Goal: Task Accomplishment & Management: Complete application form

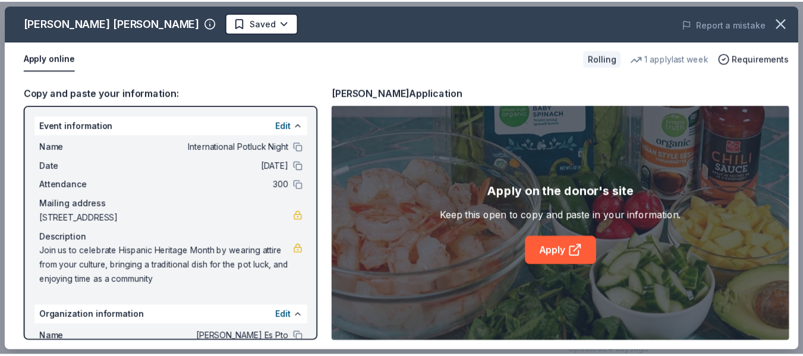
scroll to position [103, 0]
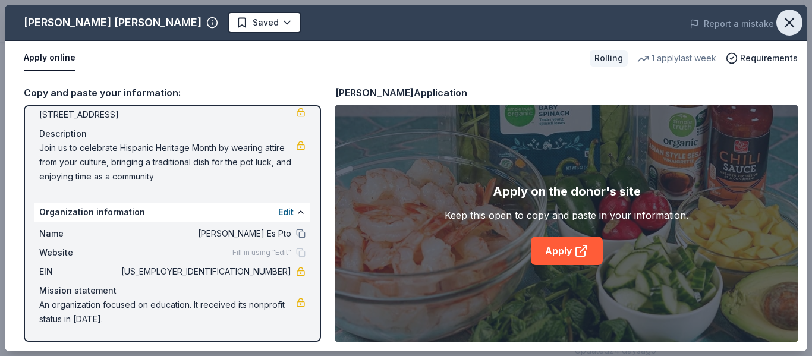
click at [792, 25] on icon "button" at bounding box center [789, 22] width 8 height 8
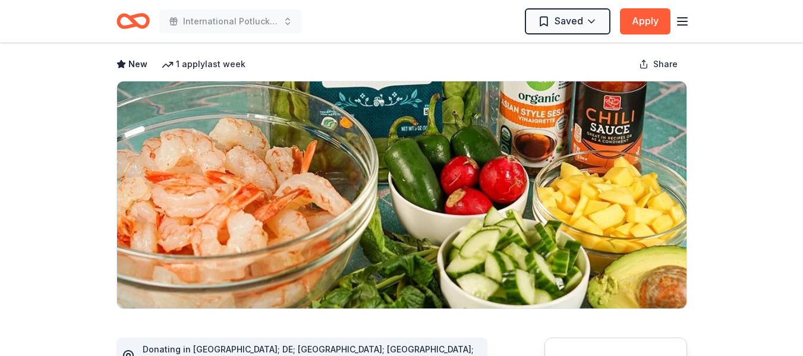
scroll to position [0, 0]
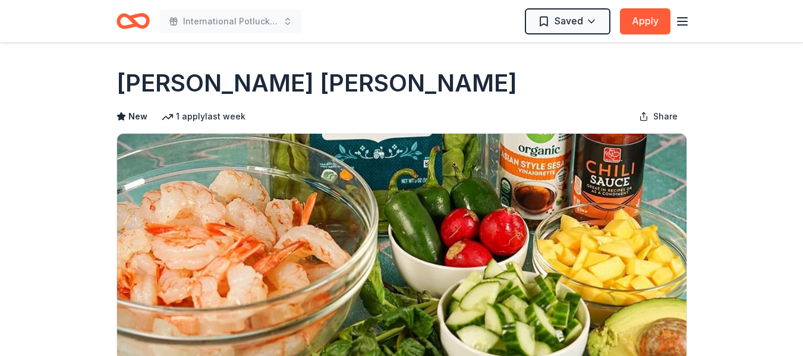
click at [686, 18] on icon "button" at bounding box center [682, 21] width 14 height 14
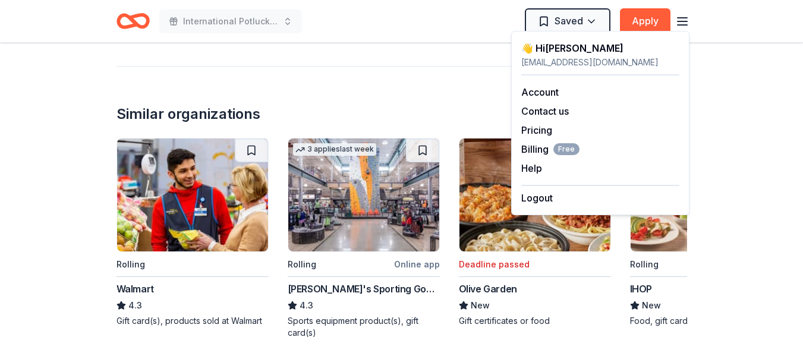
scroll to position [1308, 0]
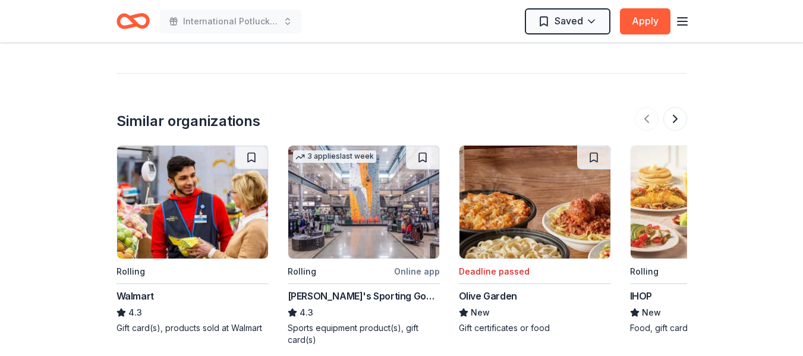
scroll to position [1248, 0]
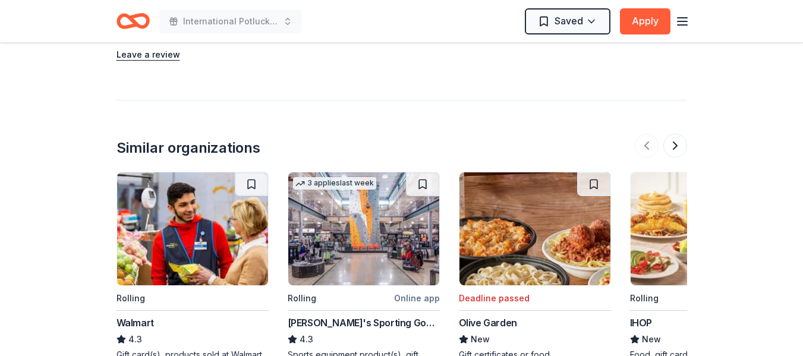
click at [678, 21] on line "button" at bounding box center [683, 21] width 10 height 0
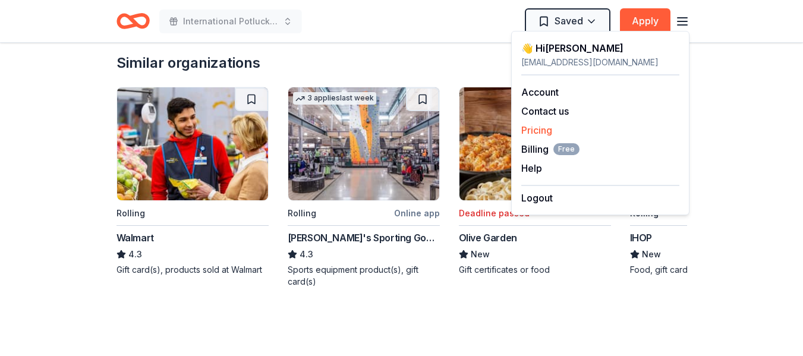
scroll to position [1255, 0]
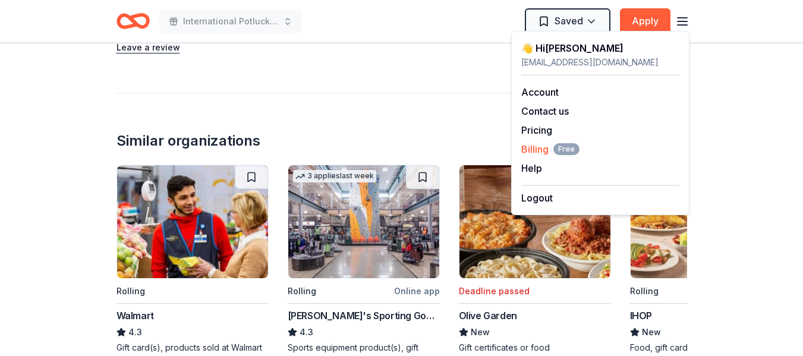
click at [554, 150] on span "Free" at bounding box center [566, 149] width 26 height 12
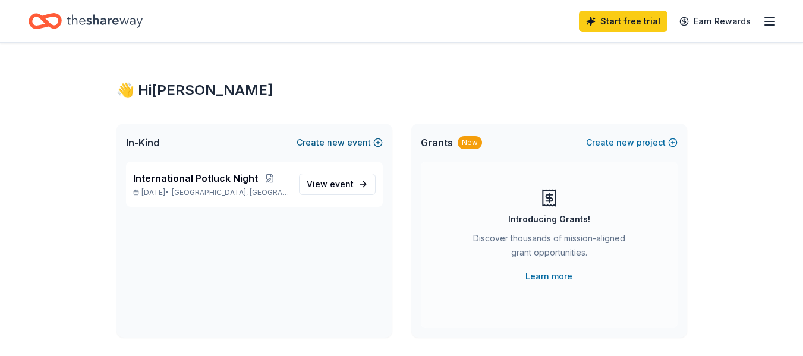
click at [355, 143] on button "Create new event" at bounding box center [340, 143] width 86 height 14
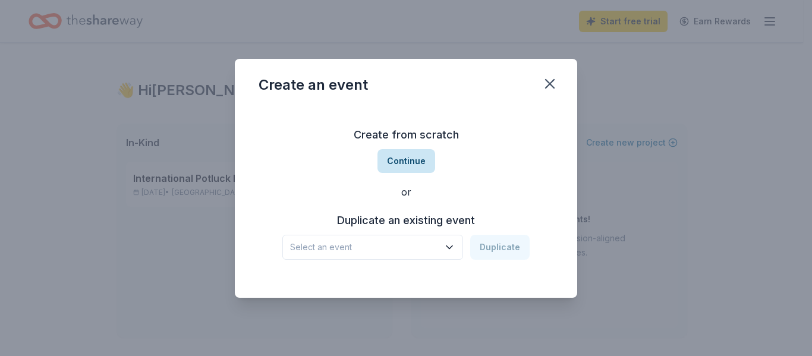
click at [401, 159] on button "Continue" at bounding box center [406, 161] width 58 height 24
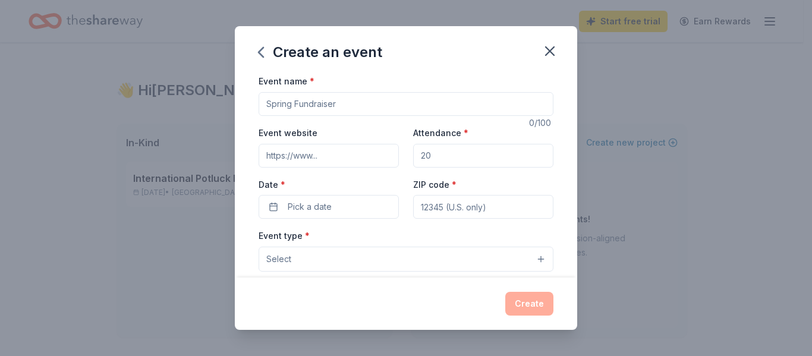
click at [307, 105] on input "Event name *" at bounding box center [406, 104] width 295 height 24
type input "Winter Teachers & Staff Brunch"
click at [446, 159] on input "Attendance *" at bounding box center [483, 156] width 140 height 24
type input "100"
click at [473, 208] on input "ZIP code *" at bounding box center [483, 207] width 140 height 24
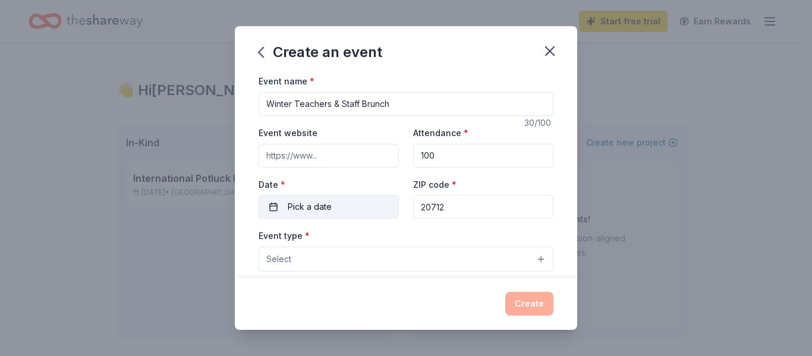
type input "20712"
click at [347, 211] on button "Pick a date" at bounding box center [329, 207] width 140 height 24
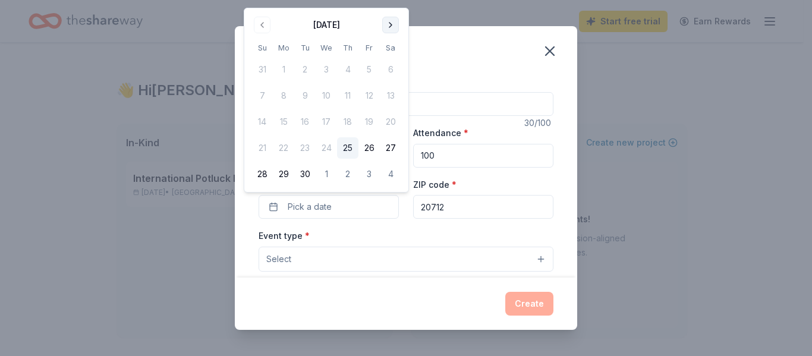
click at [391, 24] on button "Go to next month" at bounding box center [390, 25] width 17 height 17
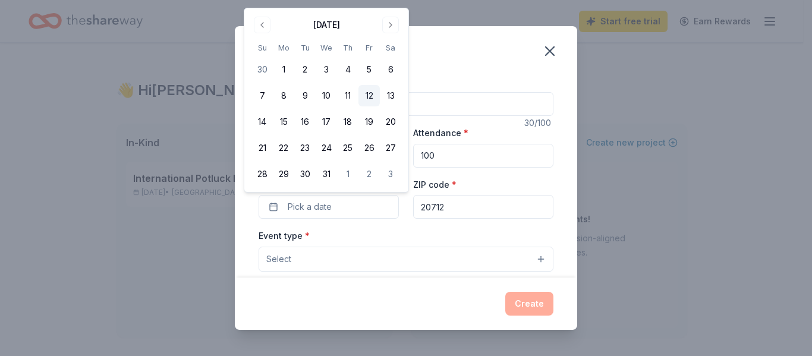
click at [366, 94] on button "12" at bounding box center [368, 95] width 21 height 21
click at [300, 261] on button "Select" at bounding box center [406, 259] width 295 height 25
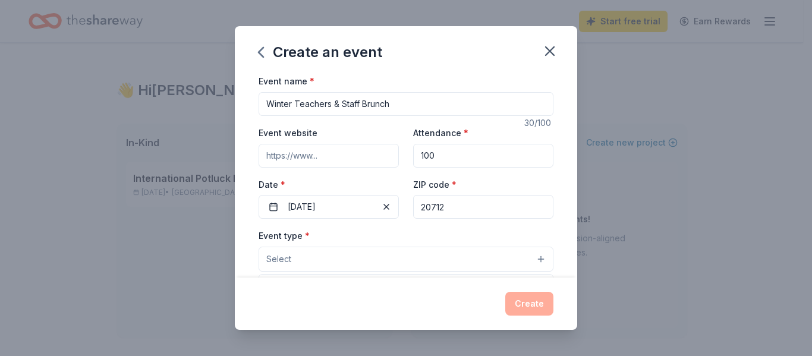
click at [309, 260] on button "Select" at bounding box center [406, 259] width 295 height 25
click at [529, 260] on button "Select" at bounding box center [406, 259] width 295 height 25
click at [325, 235] on div "Event type * Select Fundraiser Business & professional Food & drink Health & we…" at bounding box center [406, 249] width 295 height 43
click at [297, 265] on button "Select" at bounding box center [406, 259] width 295 height 25
click at [298, 259] on button "Select" at bounding box center [406, 259] width 295 height 25
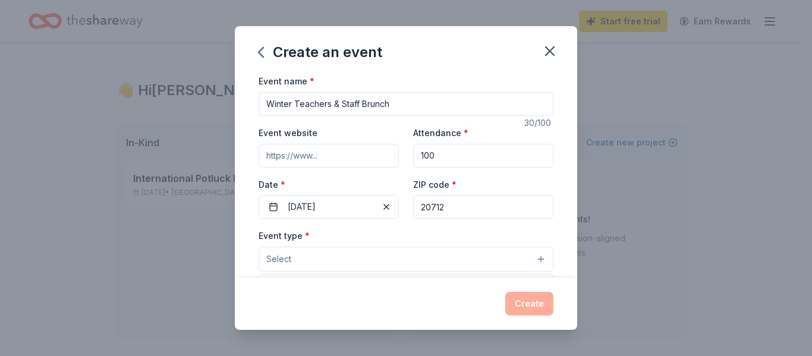
click at [298, 257] on button "Select" at bounding box center [406, 259] width 295 height 25
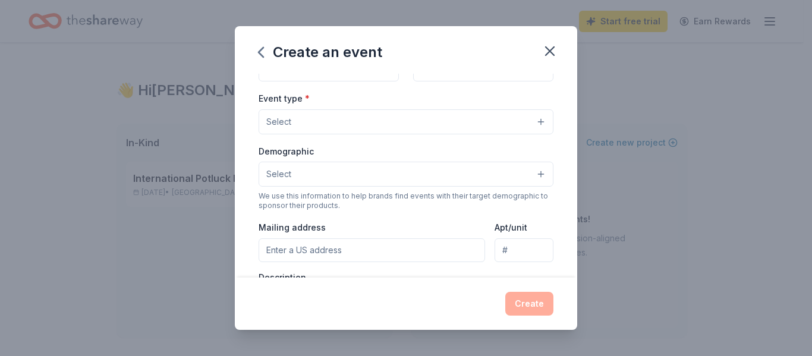
scroll to position [119, 0]
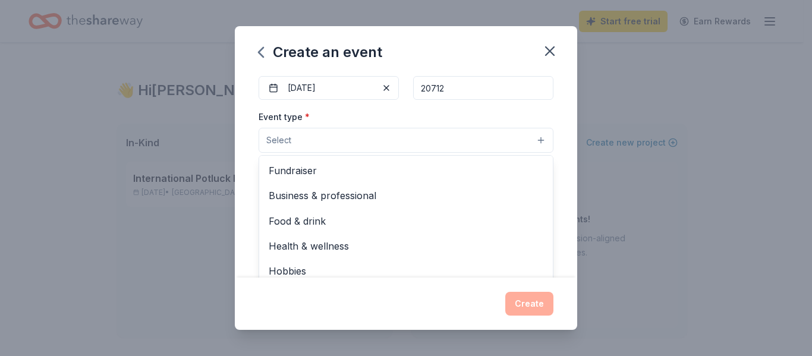
click at [342, 137] on button "Select" at bounding box center [406, 140] width 295 height 25
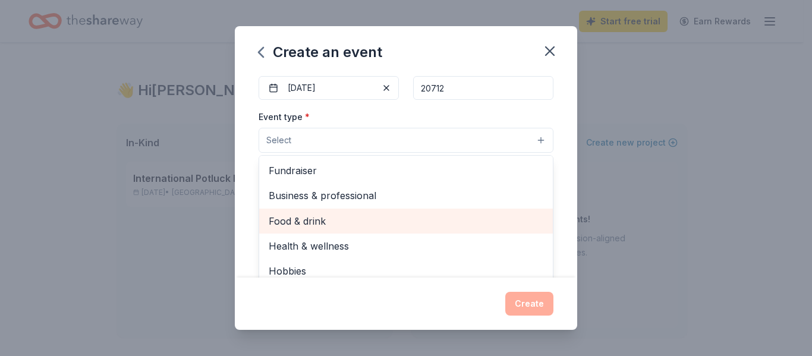
click at [295, 223] on span "Food & drink" at bounding box center [406, 220] width 275 height 15
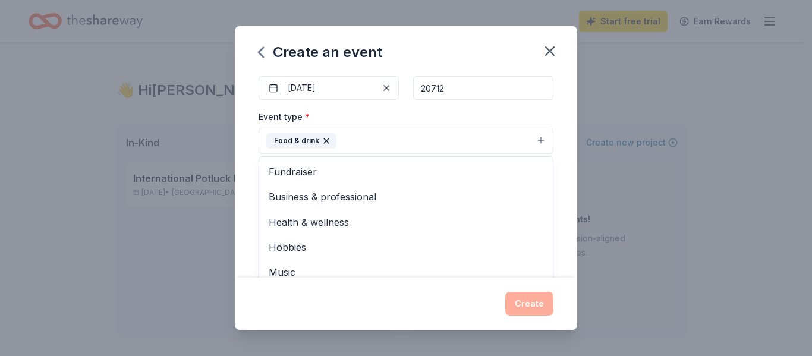
click at [557, 173] on div "Event name * Winter Teachers & Staff Brunch 30 /100 Event website Attendance * …" at bounding box center [406, 175] width 342 height 203
click at [375, 201] on button "Select" at bounding box center [406, 193] width 295 height 25
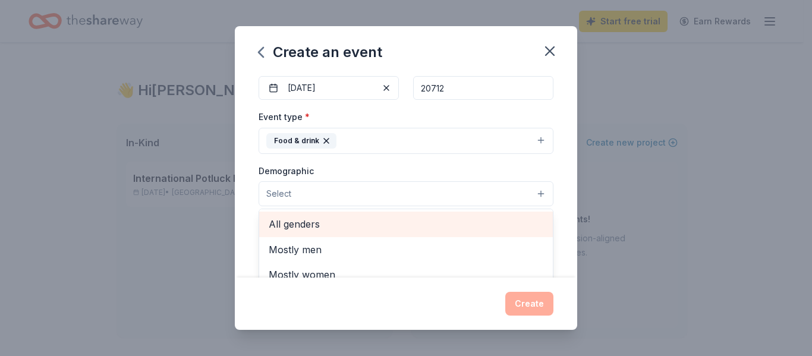
click at [341, 220] on span "All genders" at bounding box center [406, 223] width 275 height 15
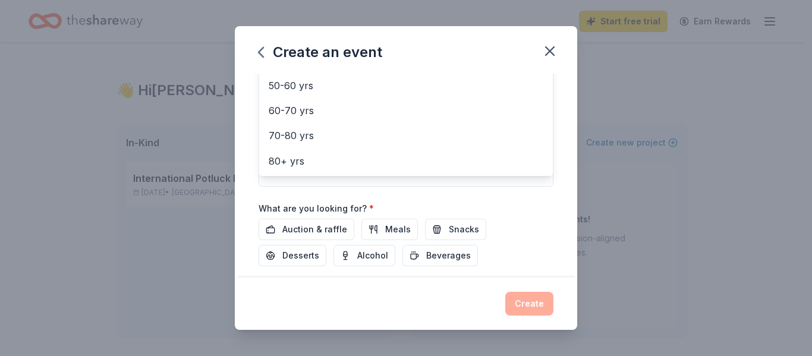
scroll to position [293, 0]
click at [377, 228] on div "Event name * Winter Teachers & Staff Brunch 30 /100 Event website Attendance * …" at bounding box center [406, 57] width 295 height 552
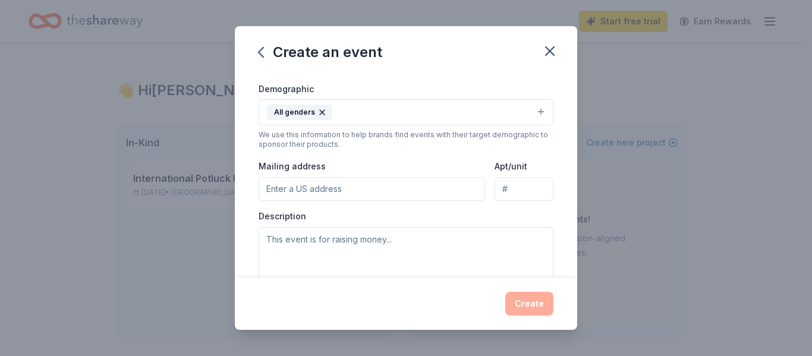
scroll to position [197, 0]
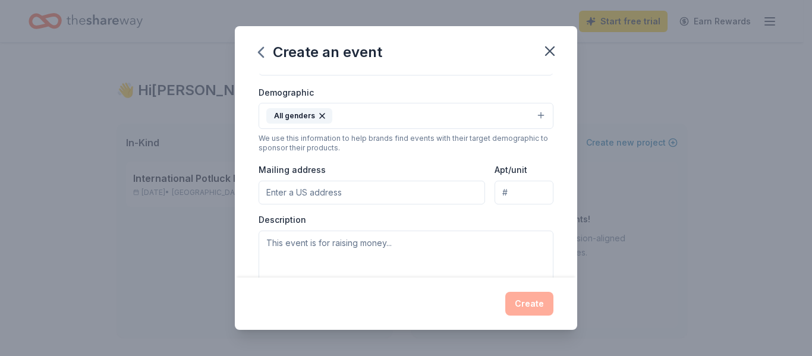
click at [419, 196] on input "Mailing address" at bounding box center [372, 193] width 226 height 24
type input "4500 34th Street"
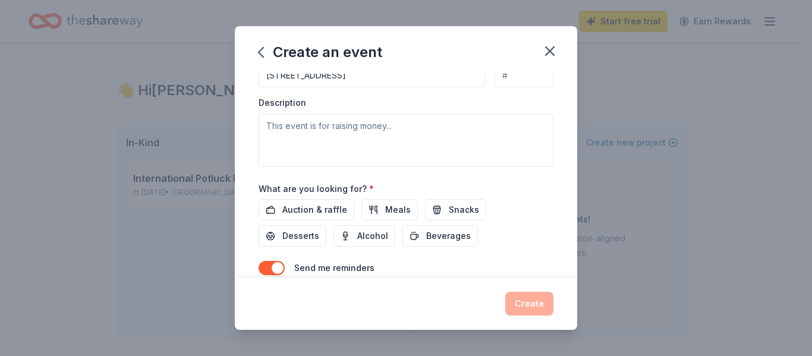
scroll to position [316, 0]
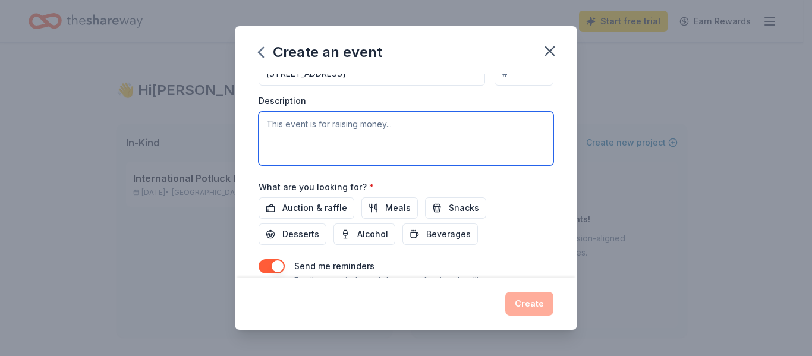
click at [427, 141] on textarea at bounding box center [406, 138] width 295 height 53
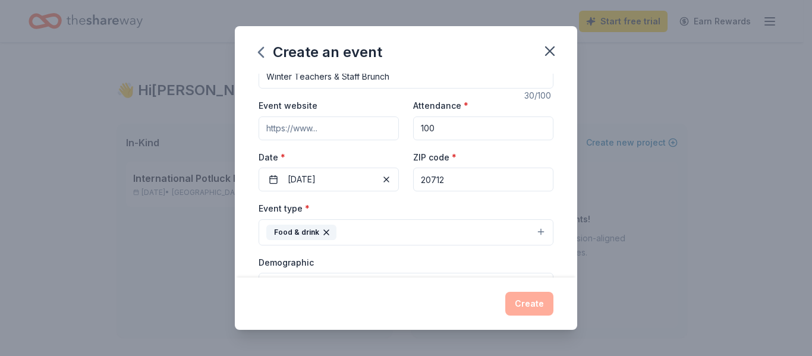
scroll to position [0, 0]
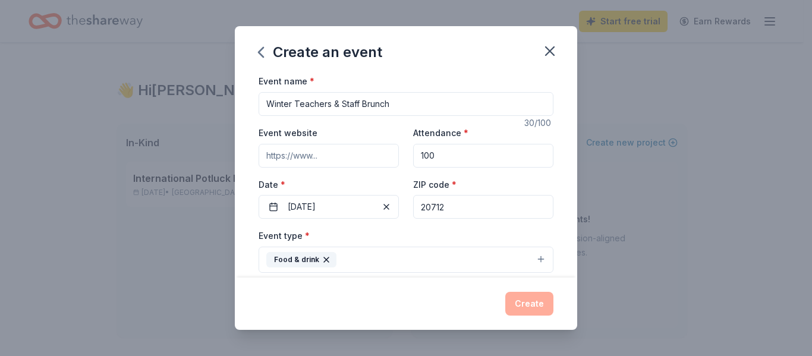
type textarea "This is a treat for our teachers and staff for the holiday season. Spreading th…"
click at [370, 158] on input "Event website" at bounding box center [329, 156] width 140 height 24
type input "https://www.facebook.com/ThomasStonePTO/"
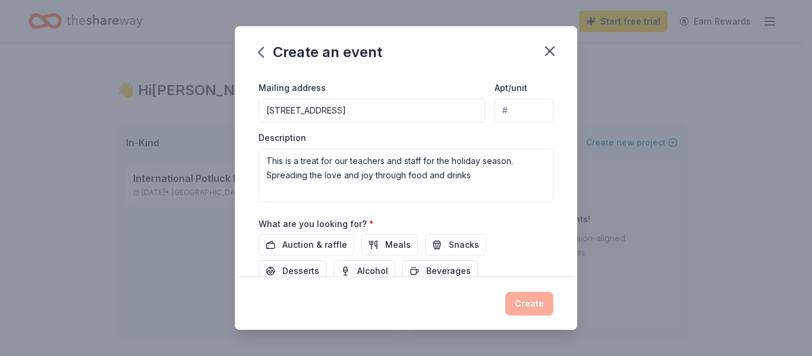
scroll to position [297, 0]
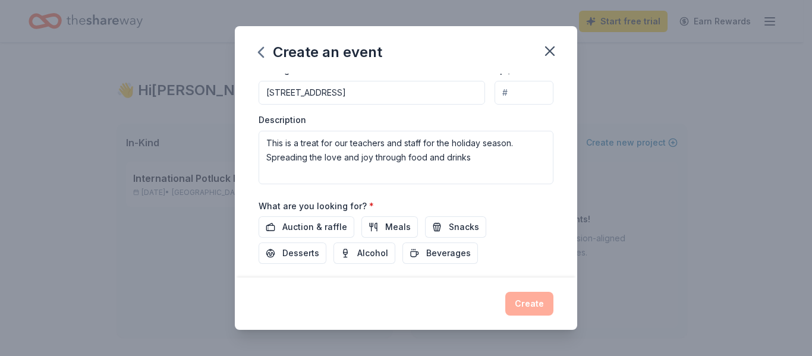
click at [440, 93] on input "4500 34th Street" at bounding box center [372, 93] width 226 height 24
type input "4500 34th Street, Mount Rainier, MD, 20712"
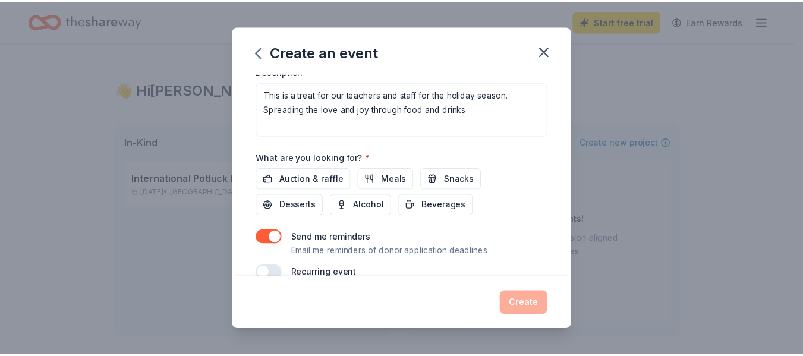
scroll to position [367, 0]
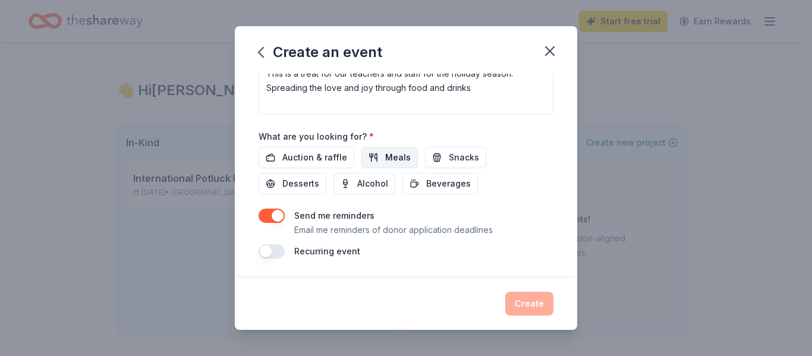
click at [389, 156] on span "Meals" at bounding box center [398, 157] width 26 height 14
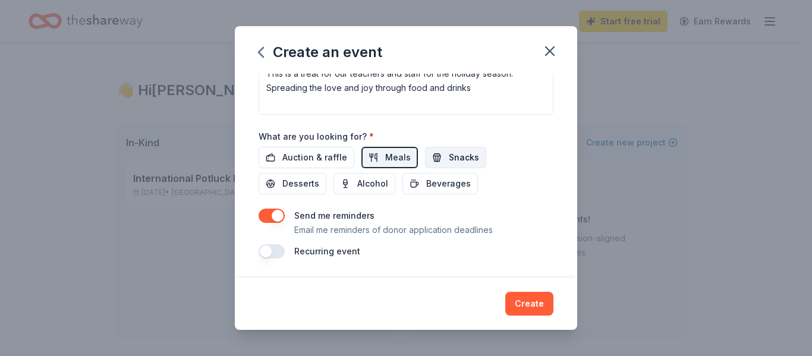
click at [459, 160] on span "Snacks" at bounding box center [464, 157] width 30 height 14
click at [459, 188] on span "Beverages" at bounding box center [448, 184] width 45 height 14
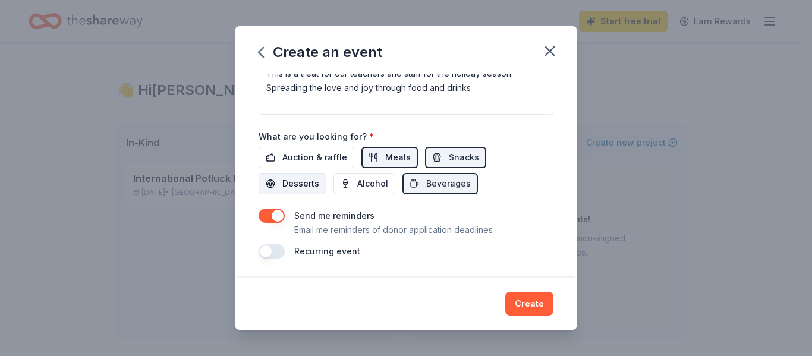
click at [307, 185] on span "Desserts" at bounding box center [300, 184] width 37 height 14
click at [528, 302] on button "Create" at bounding box center [529, 304] width 48 height 24
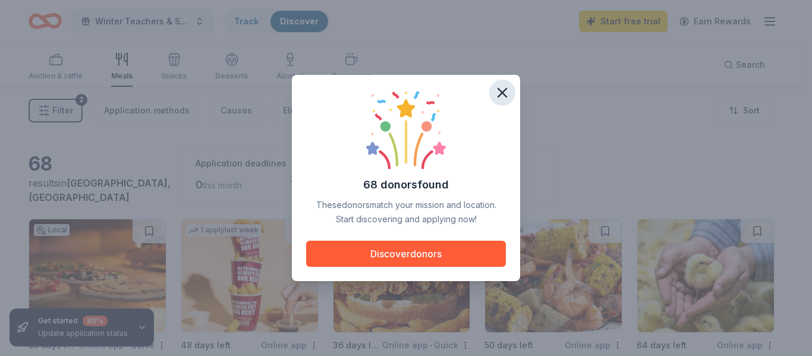
click at [497, 93] on icon "button" at bounding box center [502, 92] width 17 height 17
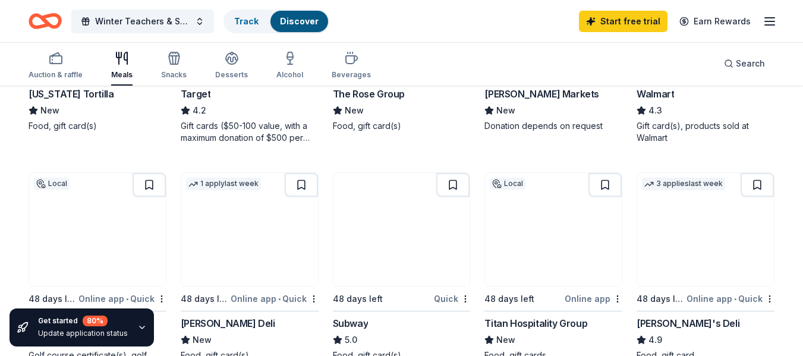
scroll to position [535, 0]
